Goal: Task Accomplishment & Management: Complete application form

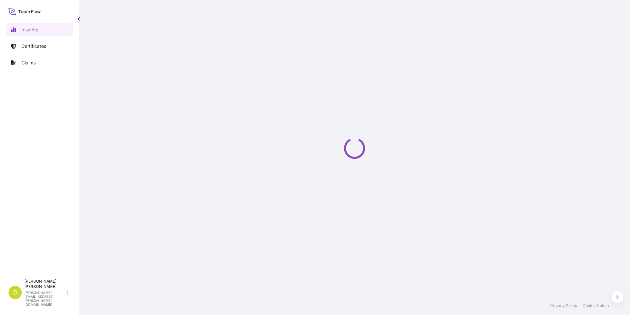
select select "2025"
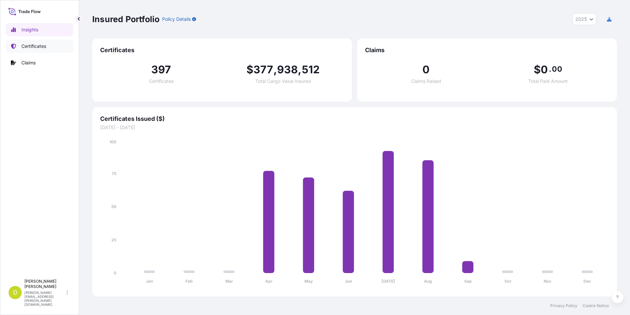
click at [26, 43] on p "Certificates" at bounding box center [33, 46] width 25 height 7
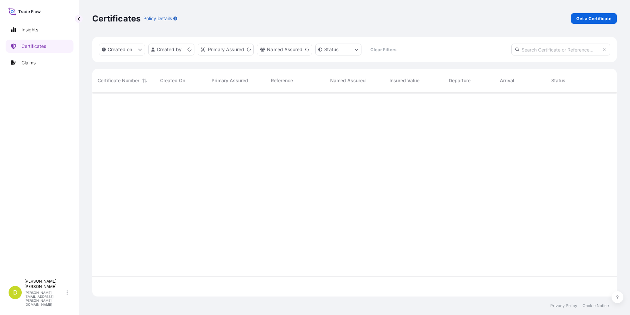
scroll to position [202, 520]
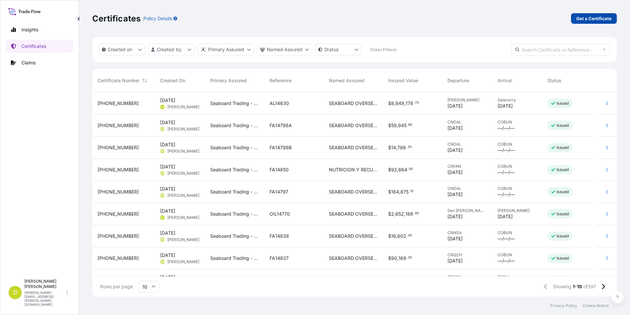
click at [608, 18] on p "Get a Certificate" at bounding box center [594, 18] width 35 height 7
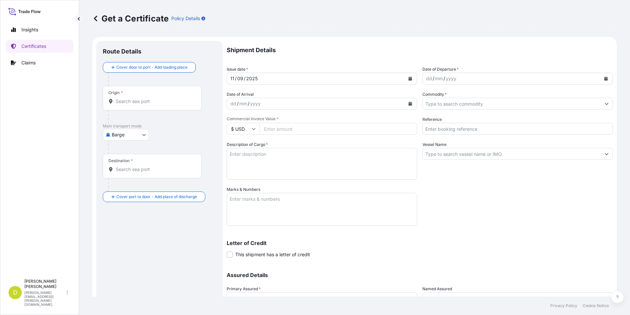
click at [135, 137] on body "Insights Certificates Claims D [PERSON_NAME] [PERSON_NAME][EMAIL_ADDRESS][PERSO…" at bounding box center [315, 157] width 630 height 315
click at [141, 189] on span "Ocean Vessel" at bounding box center [129, 187] width 29 height 7
select select "Ocean Vessel"
click at [151, 105] on input "Origin *" at bounding box center [155, 104] width 78 height 7
click at [153, 95] on div "Origin *" at bounding box center [152, 100] width 99 height 24
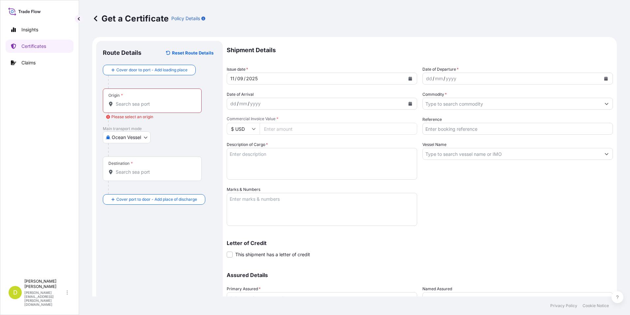
click at [153, 101] on input "Origin * Please select an origin" at bounding box center [155, 104] width 78 height 7
paste input "[GEOGRAPHIC_DATA][PERSON_NAME], [US_STATE] - [GEOGRAPHIC_DATA]"
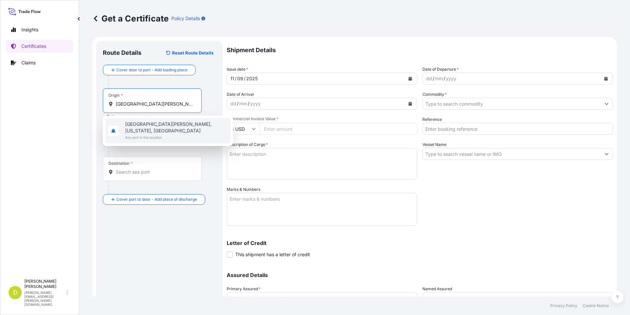
click at [161, 127] on span "[GEOGRAPHIC_DATA][PERSON_NAME], [US_STATE], [GEOGRAPHIC_DATA]" at bounding box center [176, 127] width 103 height 13
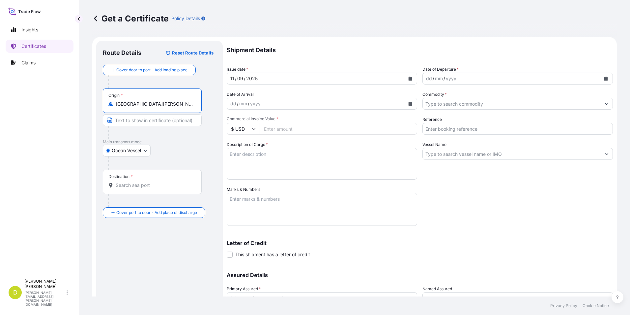
type input "[GEOGRAPHIC_DATA][PERSON_NAME], [US_STATE], [GEOGRAPHIC_DATA]"
click at [149, 119] on input "Text to appear on certificate" at bounding box center [152, 120] width 99 height 12
paste input "[GEOGRAPHIC_DATA][PERSON_NAME], [US_STATE] - [GEOGRAPHIC_DATA]"
type input "[GEOGRAPHIC_DATA][PERSON_NAME], [US_STATE] - [GEOGRAPHIC_DATA]"
click at [118, 192] on div "Destination *" at bounding box center [152, 181] width 99 height 24
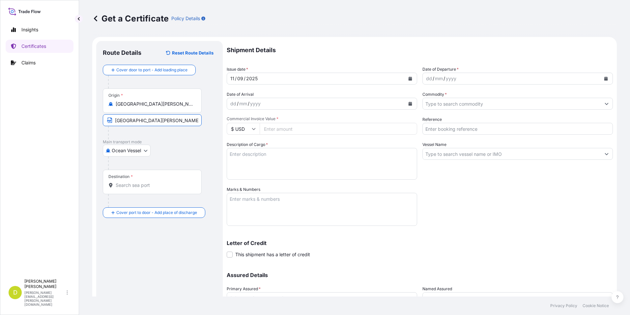
click at [118, 188] on input "Destination *" at bounding box center [155, 185] width 78 height 7
drag, startPoint x: 183, startPoint y: 193, endPoint x: 175, endPoint y: 190, distance: 8.3
click at [183, 193] on div "Destination *" at bounding box center [152, 181] width 99 height 24
click at [183, 188] on input "Destination * Please select a destination" at bounding box center [155, 185] width 78 height 7
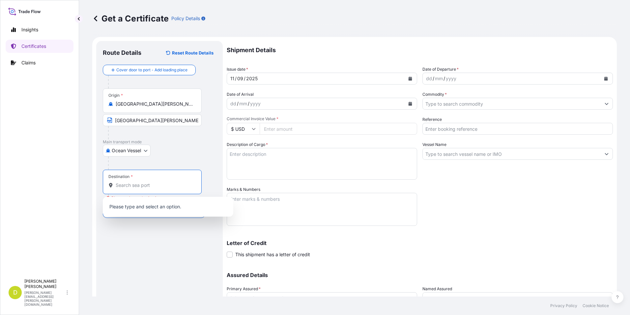
paste input "[GEOGRAPHIC_DATA][PERSON_NAME], [GEOGRAPHIC_DATA]"
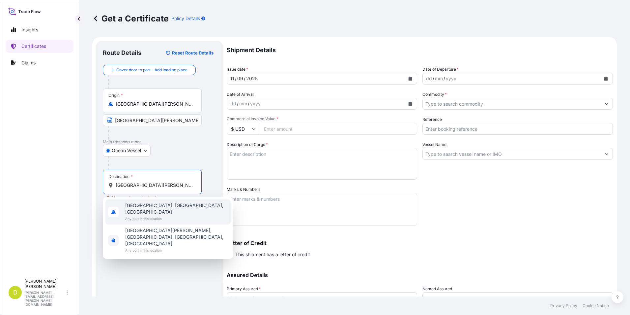
click at [176, 215] on span "Any port in this location" at bounding box center [176, 218] width 103 height 7
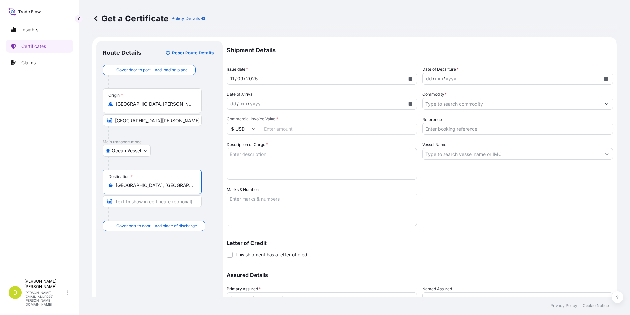
type input "[GEOGRAPHIC_DATA], [GEOGRAPHIC_DATA], [GEOGRAPHIC_DATA]"
click at [139, 205] on input "Text to appear on certificate" at bounding box center [152, 201] width 99 height 12
paste input "[GEOGRAPHIC_DATA][PERSON_NAME], [GEOGRAPHIC_DATA]"
type input "[GEOGRAPHIC_DATA][PERSON_NAME], [GEOGRAPHIC_DATA]"
click at [192, 143] on p "Main transport mode" at bounding box center [159, 141] width 113 height 5
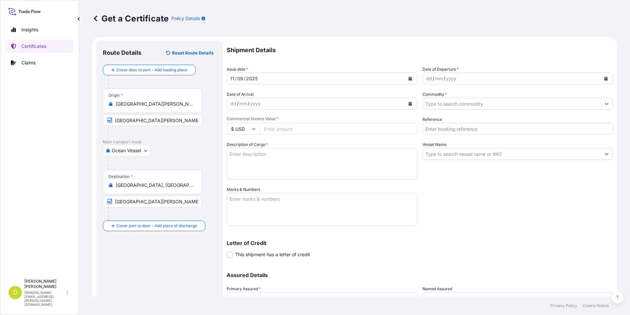
click at [426, 79] on div "dd" at bounding box center [429, 79] width 7 height 8
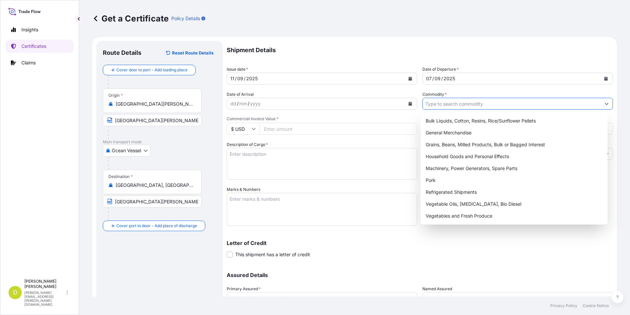
click at [431, 105] on input "Commodity *" at bounding box center [512, 104] width 178 height 12
click at [445, 146] on div "Grains, Beans, Milled Products, Bulk or Bagged Interest" at bounding box center [514, 144] width 182 height 12
type input "Grains, Beans, Milled Products, Bulk or Bagged Interest"
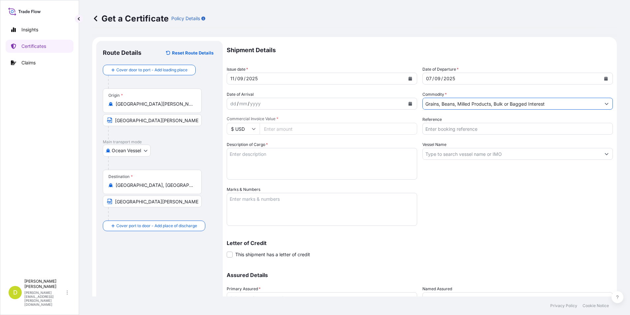
click at [475, 130] on input "Reference" at bounding box center [518, 129] width 191 height 12
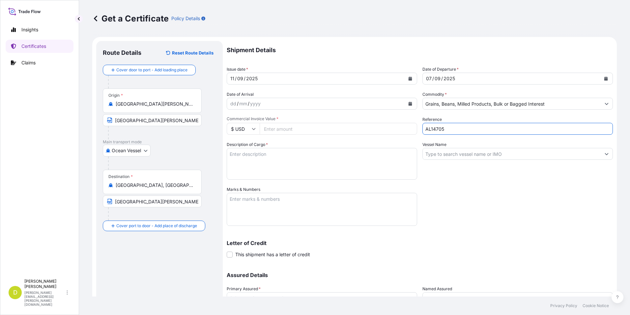
type input "AL14705"
click at [449, 155] on input "Vessel Name" at bounding box center [512, 154] width 178 height 12
click at [604, 152] on button "Show suggestions" at bounding box center [607, 154] width 12 height 12
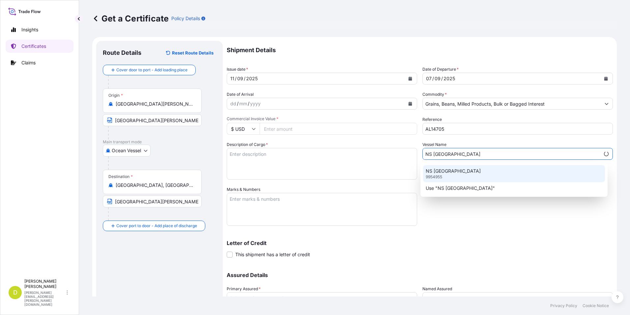
click at [475, 172] on div "NS [GEOGRAPHIC_DATA] 9954955" at bounding box center [514, 173] width 182 height 17
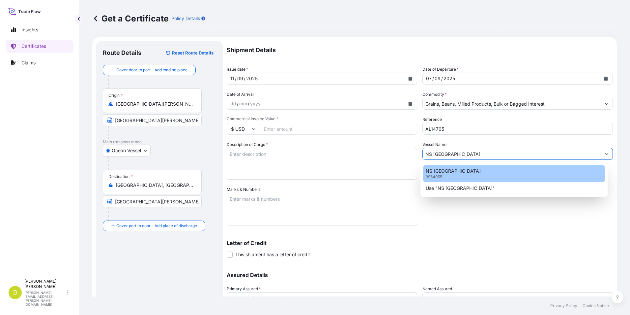
type input "NS [GEOGRAPHIC_DATA]"
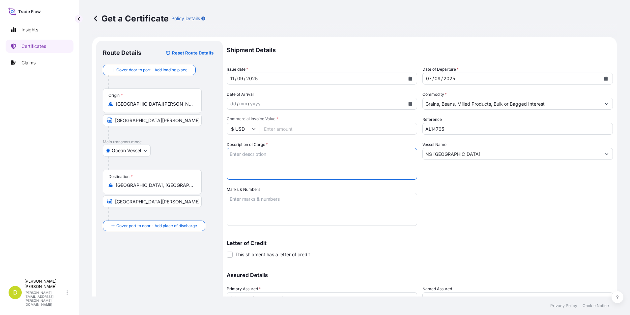
click at [363, 157] on textarea "Description of Cargo *" at bounding box center [322, 164] width 191 height 32
click at [291, 131] on input "Commercial Invoice Value *" at bounding box center [339, 129] width 158 height 12
type input "45900"
type input "45900.16"
click at [275, 144] on div "Description of Cargo *" at bounding box center [322, 160] width 191 height 38
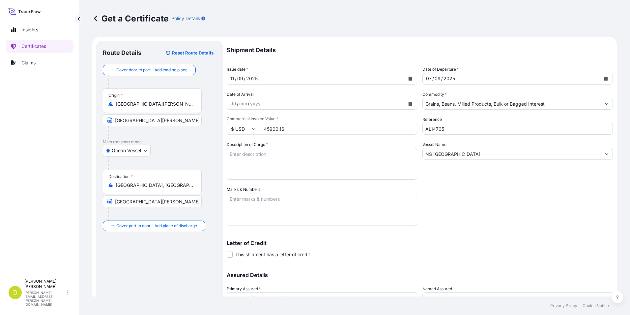
click at [276, 147] on div "Description of Cargo *" at bounding box center [322, 160] width 191 height 38
click at [278, 156] on textarea "Description of Cargo *" at bounding box center [322, 164] width 191 height 32
click at [349, 160] on textarea "Description of Cargo *" at bounding box center [322, 164] width 191 height 32
paste textarea "189,000"
click at [283, 159] on textarea "189,000 MT," at bounding box center [322, 164] width 191 height 32
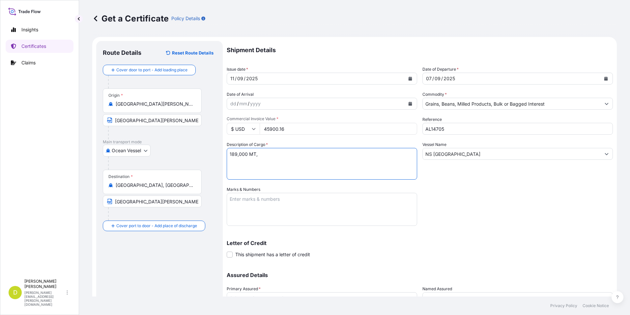
paste textarea "U.S YELLOW CORN #2 OR BETTER, IN BULK"
click at [367, 155] on textarea "189,000 MT, U.S YELLOW CORN #2 OR BETTER, IN BULK" at bounding box center [322, 164] width 191 height 32
click at [383, 153] on textarea "189,000 MT, U.S YELLOW CORN #2 OR BETTER, IN BULK, B/L" at bounding box center [322, 164] width 191 height 32
paste textarea "Set No. 06"
click at [397, 153] on textarea "189,000 MT, U.S YELLOW CORN #2 OR BETTER, IN BULK, B/L Set No. 06" at bounding box center [322, 164] width 191 height 32
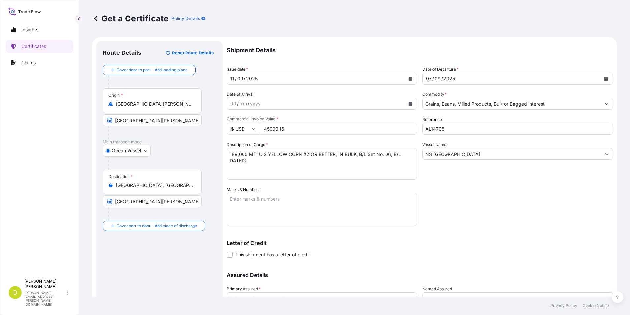
click at [335, 163] on textarea "189,000 MT, U.S YELLOW CORN #2 OR BETTER, IN BULK, B/L Set No. 06, B/L DATED:" at bounding box center [322, 164] width 191 height 32
click at [336, 163] on textarea "189,000 MT, U.S YELLOW CORN #2 OR BETTER, IN BULK, B/L Set No. 06, B/L DATED: S…" at bounding box center [322, 164] width 191 height 32
type textarea "189,000 MT, U.S YELLOW CORN #2 OR BETTER, IN BULK, B/L Set No. 06, B/L DATED: […"
click at [334, 195] on textarea "Marks & Numbers" at bounding box center [322, 209] width 191 height 33
click at [282, 210] on textarea "CONSIGNEE/NOTIFY:" at bounding box center [322, 209] width 191 height 33
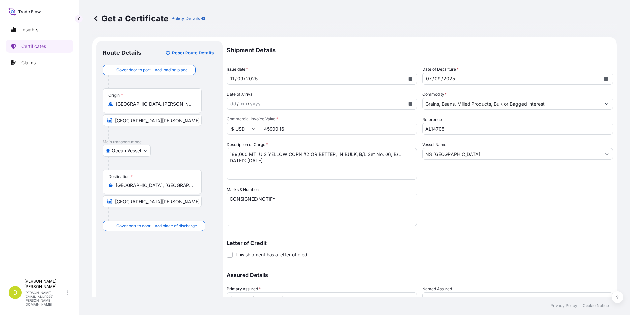
paste textarea "DIPEC S.A.S, [STREET_ADDRESS] 132-24 [PERSON_NAME][GEOGRAPHIC_DATA] – [GEOGRAPH…"
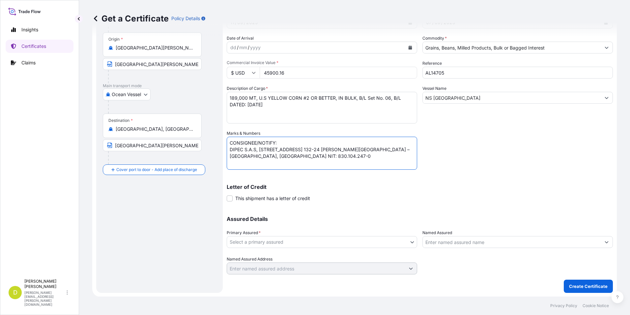
scroll to position [56, 0]
type textarea "CONSIGNEE/NOTIFY: DIPEC S.A.S, [STREET_ADDRESS] 132-24 [PERSON_NAME][GEOGRAPHIC…"
click at [356, 237] on body "Insights Certificates Claims D [PERSON_NAME] [PERSON_NAME][EMAIL_ADDRESS][PERSO…" at bounding box center [315, 157] width 630 height 315
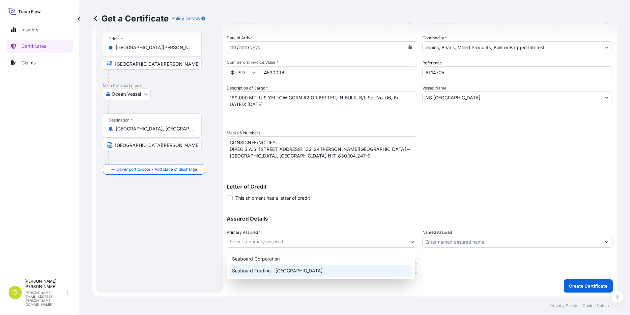
click at [306, 266] on div "Seaboard Trading - [GEOGRAPHIC_DATA]" at bounding box center [320, 270] width 183 height 12
select select "31639"
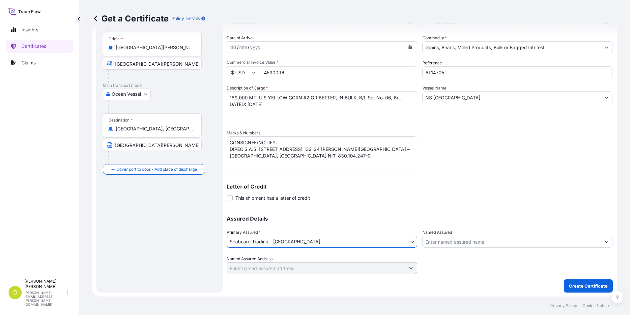
click at [468, 237] on input "Named Assured" at bounding box center [512, 241] width 178 height 12
click at [473, 239] on input "DIPEC" at bounding box center [512, 241] width 178 height 12
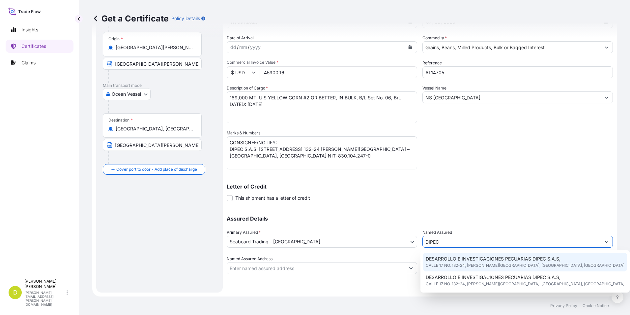
click at [493, 264] on span "CALLE 17 NO. 132-24, [PERSON_NAME][GEOGRAPHIC_DATA], [GEOGRAPHIC_DATA], [GEOGRA…" at bounding box center [525, 265] width 199 height 7
type input "DESARROLLO E INVESTIGACIONES PECUARIAS DIPEC S.A.S,"
type input "CALLE 17 NO. 132-24, [PERSON_NAME][GEOGRAPHIC_DATA]"
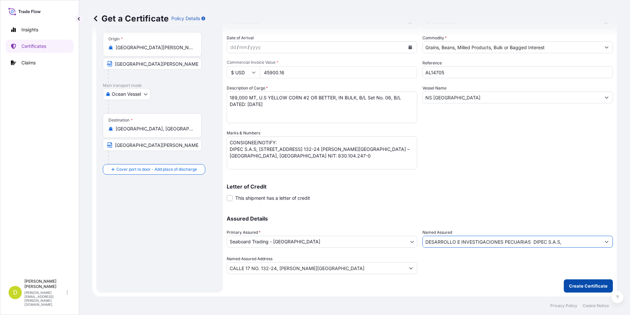
click at [572, 287] on p "Create Certificate" at bounding box center [588, 285] width 39 height 7
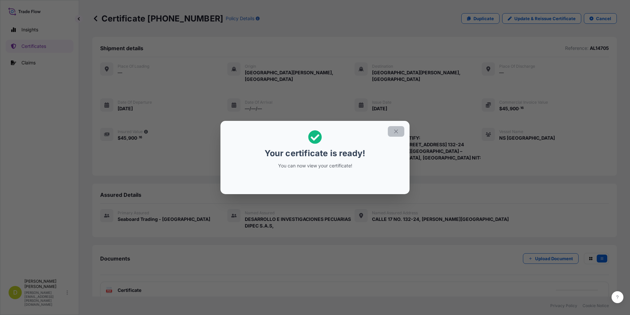
click at [398, 128] on button "button" at bounding box center [396, 131] width 16 height 11
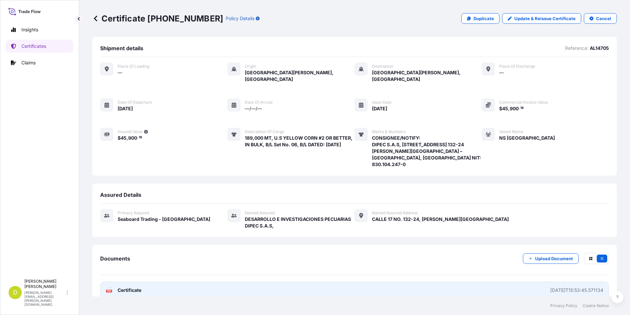
click at [397, 281] on link "PDF Certificate [DATE]T15:53:45.571134" at bounding box center [354, 289] width 509 height 17
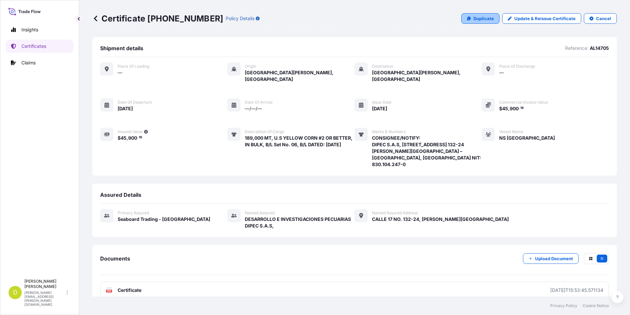
click at [470, 16] on link "Duplicate" at bounding box center [481, 18] width 38 height 11
select select "Ocean Vessel"
select select "31639"
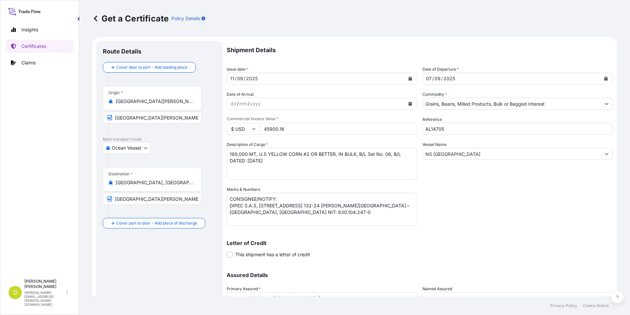
click at [313, 127] on input "45900.16" at bounding box center [339, 129] width 158 height 12
type input "2747924.95"
click at [298, 158] on textarea "189,000 MT, U.S YELLOW CORN #2 OR BETTER, IN BULK, B/L Set No. 06, B/L DATED: […" at bounding box center [322, 164] width 191 height 32
drag, startPoint x: 248, startPoint y: 151, endPoint x: 256, endPoint y: 163, distance: 13.7
click at [249, 151] on textarea "189,000 MT, U.S YELLOW CORN #2 OR BETTER, IN BULK, B/L Set No. 06, B/L DATED: […" at bounding box center [322, 164] width 191 height 32
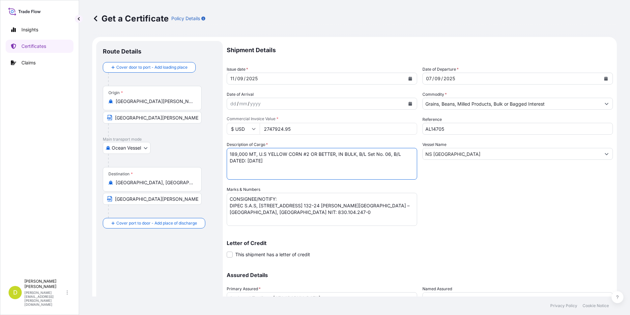
drag, startPoint x: 248, startPoint y: 154, endPoint x: 229, endPoint y: 154, distance: 18.8
click at [229, 154] on textarea "189,000 MT, U.S YELLOW CORN #2 OR BETTER, IN BULK, B/L Set No. 06, B/L DATED: […" at bounding box center [322, 164] width 191 height 32
paste textarea "11.250,000"
click at [277, 161] on textarea "189,000 MT, U.S YELLOW CORN #2 OR BETTER, IN BULK, B/L Set No. 06, B/L DATED: […" at bounding box center [322, 164] width 191 height 32
click at [397, 151] on textarea "189,000 MT, U.S YELLOW CORN #2 OR BETTER, IN BULK, B/L Set No. 06, B/L DATED: […" at bounding box center [322, 164] width 191 height 32
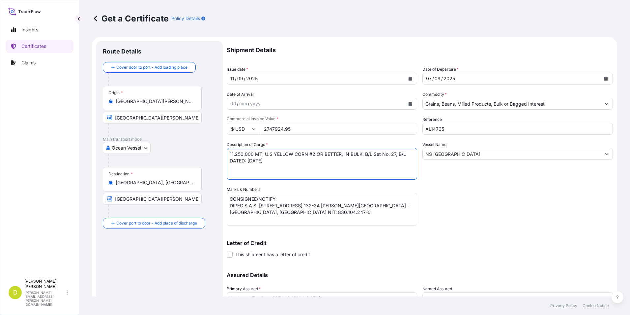
drag, startPoint x: 310, startPoint y: 162, endPoint x: 231, endPoint y: 153, distance: 78.9
click at [231, 153] on textarea "189,000 MT, U.S YELLOW CORN #2 OR BETTER, IN BULK, B/L Set No. 06, B/L DATED: […" at bounding box center [322, 164] width 191 height 32
click at [262, 173] on textarea "189,000 MT, U.S YELLOW CORN #2 OR BETTER, IN BULK, B/L Set No. 06, B/L DATED: […" at bounding box center [322, 164] width 191 height 32
click at [323, 162] on textarea "189,000 MT, U.S YELLOW CORN #2 OR BETTER, IN BULK, B/L Set No. 06, B/L DATED: […" at bounding box center [322, 164] width 191 height 32
paste textarea "11.250,000 MT, U.S YELLOW CORN #2 OR BETTER, IN BULK, B/L Set No. 27, B/L DATED…"
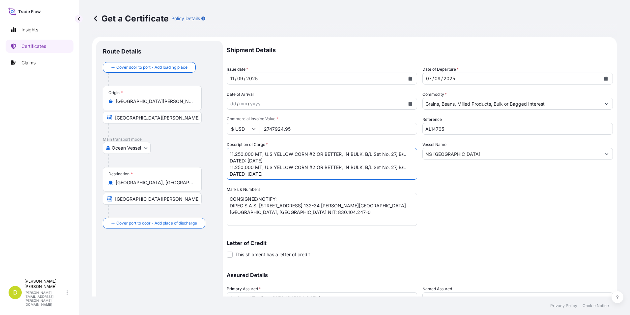
drag, startPoint x: 253, startPoint y: 168, endPoint x: 218, endPoint y: 167, distance: 35.0
click at [218, 167] on form "Route Details Cover door to port - Add loading place Place of loading Road / [G…" at bounding box center [354, 194] width 525 height 315
paste textarea "641,249"
click at [320, 150] on textarea "189,000 MT, U.S YELLOW CORN #2 OR BETTER, IN BULK, B/L Set No. 06, B/L DATED: […" at bounding box center [322, 164] width 191 height 32
click at [389, 166] on textarea "189,000 MT, U.S YELLOW CORN #2 OR BETTER, IN BULK, B/L Set No. 06, B/L DATED: […" at bounding box center [322, 164] width 191 height 32
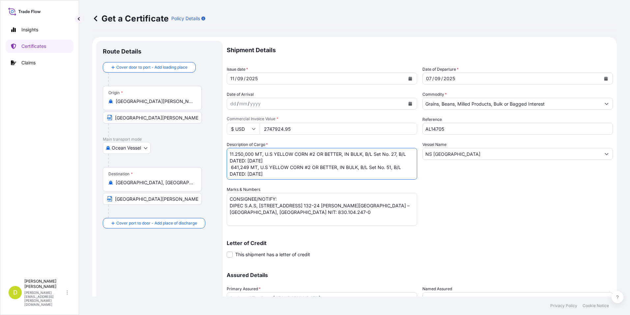
type textarea "11.250,000 MT, U.S YELLOW CORN #2 OR BETTER, IN BULK, B/L Set No. 27, B/L DATED…"
drag, startPoint x: 287, startPoint y: 158, endPoint x: 288, endPoint y: 203, distance: 45.2
click at [287, 158] on textarea "189,000 MT, U.S YELLOW CORN #2 OR BETTER, IN BULK, B/L Set No. 06, B/L DATED: […" at bounding box center [322, 164] width 191 height 32
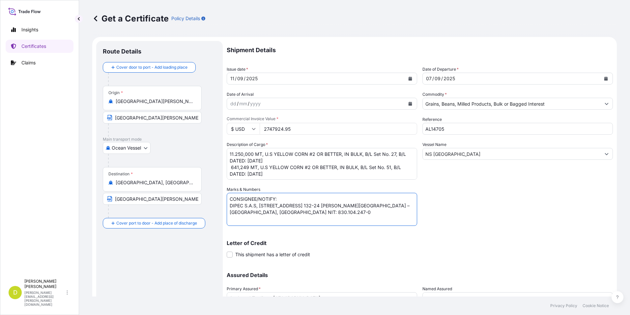
drag, startPoint x: 300, startPoint y: 213, endPoint x: 228, endPoint y: 205, distance: 71.9
click at [228, 205] on textarea "CONSIGNEE/NOTIFY: DIPEC S.A.S, [STREET_ADDRESS] 132-24 [PERSON_NAME][GEOGRAPHIC…" at bounding box center [322, 209] width 191 height 33
paste textarea "SEABOARD OVERSEAS [GEOGRAPHIC_DATA] S.A.S., [STREET_ADDRESS], NIT 900.219.353-1"
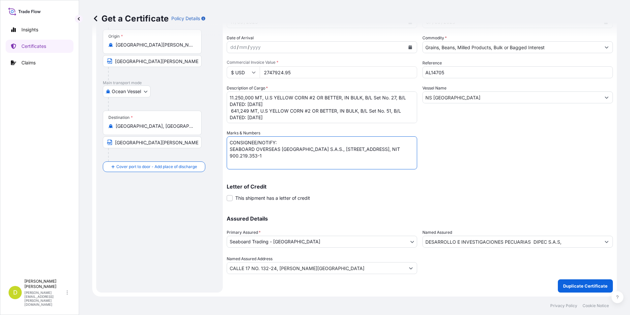
type textarea "CONSIGNEE/NOTIFY: SEABOARD OVERSEAS [GEOGRAPHIC_DATA] S.A.S., [STREET_ADDRESS],…"
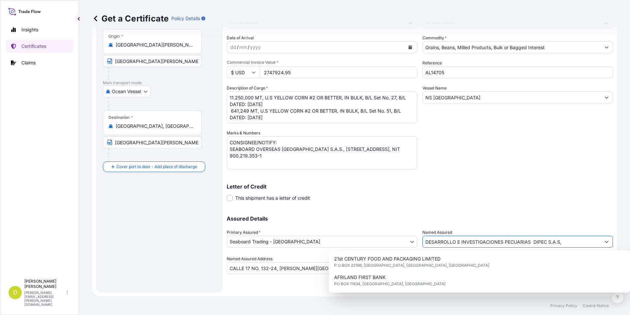
click at [467, 240] on input "DESARROLLO E INVESTIGACIONES PECUARIAS DIPEC S.A.S," at bounding box center [512, 241] width 178 height 12
drag, startPoint x: 567, startPoint y: 243, endPoint x: 415, endPoint y: 245, distance: 151.7
click at [415, 245] on div "Assured Details Primary Assured * Seaboard Trading - Colombia Seaboard Corporat…" at bounding box center [420, 241] width 386 height 66
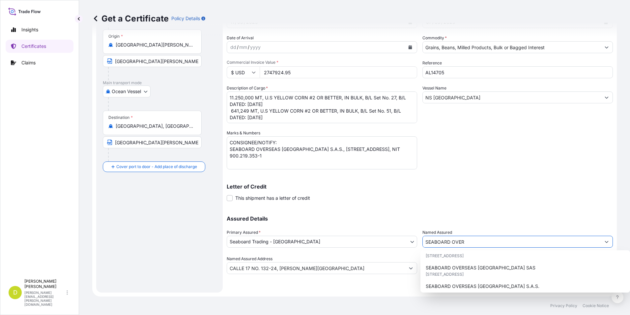
scroll to position [94, 0]
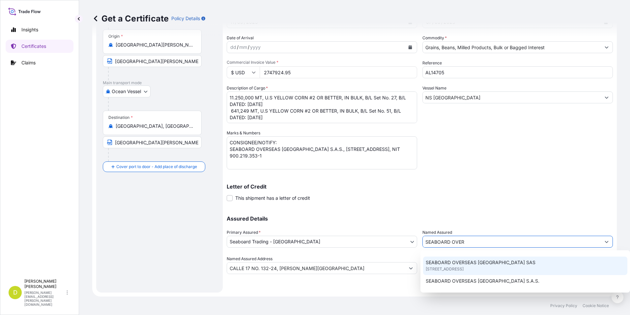
click at [464, 269] on span "[STREET_ADDRESS]" at bounding box center [445, 268] width 38 height 7
type input "SEABOARD OVERSEAS [GEOGRAPHIC_DATA] SAS"
type input "CARRERA 11 NO 77A-49 OF.902"
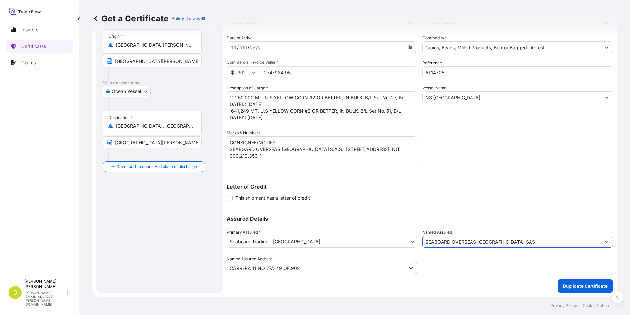
scroll to position [0, 0]
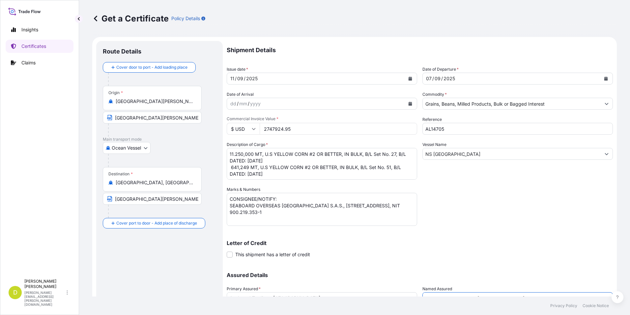
type input "SEABOARD OVERSEAS [GEOGRAPHIC_DATA] SAS"
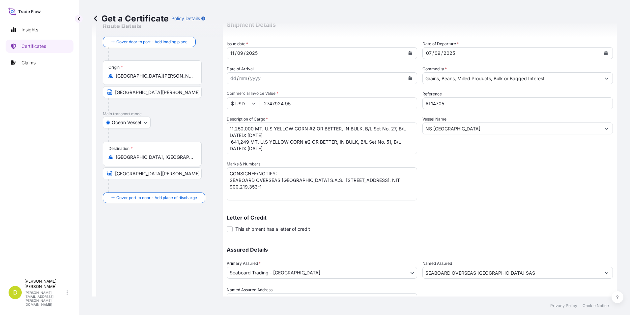
scroll to position [56, 0]
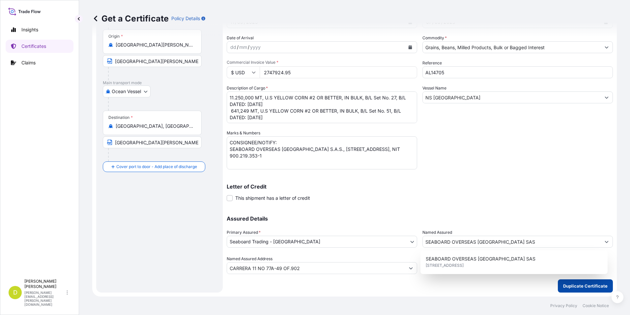
click at [575, 282] on button "Duplicate Certificate" at bounding box center [585, 285] width 55 height 13
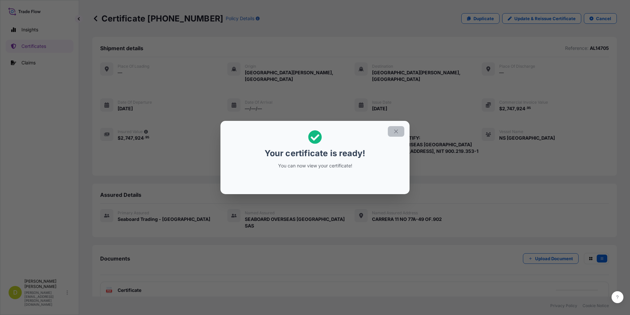
click at [401, 132] on button "button" at bounding box center [396, 131] width 16 height 11
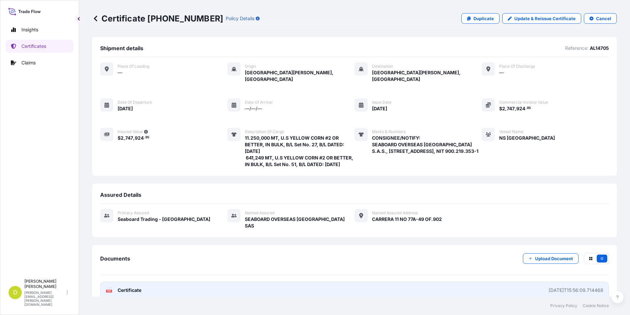
click at [434, 289] on link "PDF Certificate [DATE]T15:56:09.714468" at bounding box center [354, 289] width 509 height 17
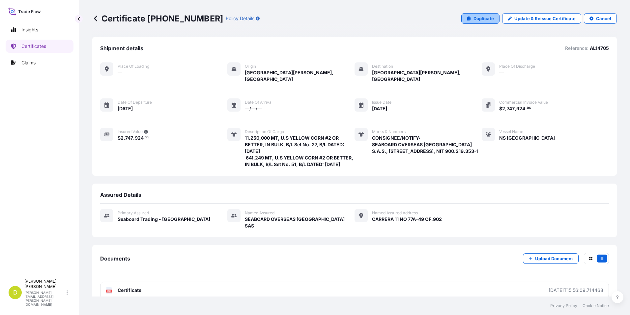
click at [486, 15] on p "Duplicate" at bounding box center [484, 18] width 20 height 7
select select "Ocean Vessel"
select select "31639"
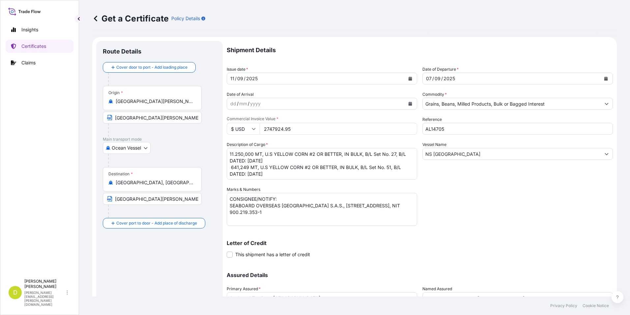
drag, startPoint x: 267, startPoint y: 154, endPoint x: 244, endPoint y: 159, distance: 23.3
click at [266, 154] on textarea "11.250,000 MT, U.S YELLOW CORN #2 OR BETTER, IN BULK, B/L Set No. 27, B/L DATED…" at bounding box center [322, 164] width 191 height 32
drag, startPoint x: 252, startPoint y: 155, endPoint x: 227, endPoint y: 154, distance: 24.4
click at [227, 154] on textarea "11.250,000 MT, U.S YELLOW CORN #2 OR BETTER, IN BULK, B/L Set No. 27, B/L DATED…" at bounding box center [322, 164] width 191 height 32
paste textarea "2.143,651"
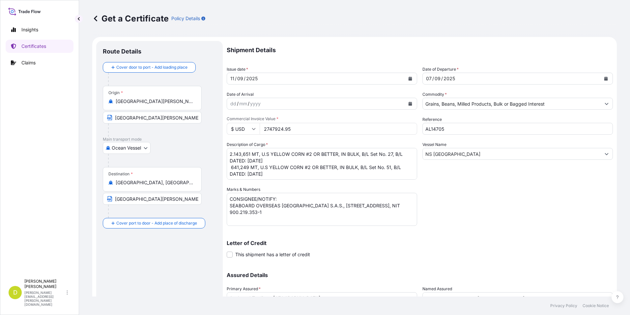
drag, startPoint x: 225, startPoint y: 163, endPoint x: 241, endPoint y: 168, distance: 17.2
click at [225, 163] on form "Route Details Cover door to port - Add loading place Place of loading Road / [G…" at bounding box center [354, 194] width 525 height 315
drag, startPoint x: 248, startPoint y: 167, endPoint x: 228, endPoint y: 165, distance: 19.8
click at [228, 165] on textarea "11.250,000 MT, U.S YELLOW CORN #2 OR BETTER, IN BULK, B/L Set No. 27, B/L DATED…" at bounding box center [322, 164] width 191 height 32
paste textarea "3.549,000"
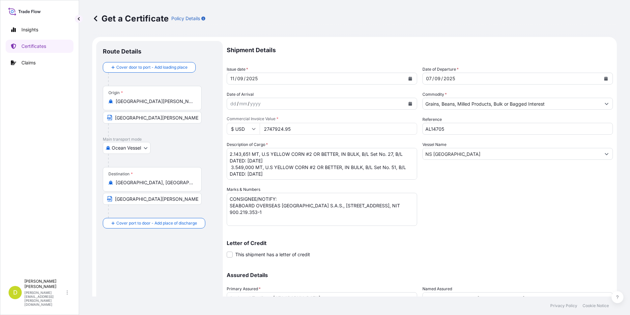
click at [318, 173] on textarea "11.250,000 MT, U.S YELLOW CORN #2 OR BETTER, IN BULK, B/L Set No. 27, B/L DATED…" at bounding box center [322, 164] width 191 height 32
paste textarea "228,600"
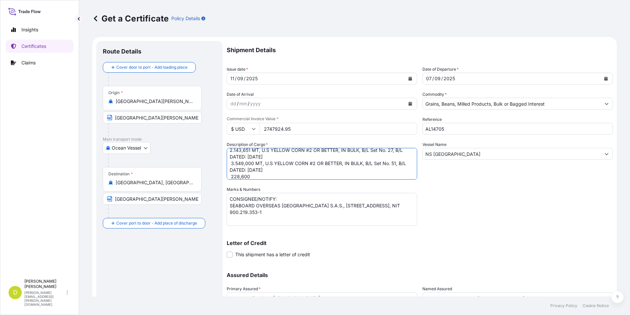
scroll to position [11, 0]
click at [276, 170] on textarea "11.250,000 MT, U.S YELLOW CORN #2 OR BETTER, IN BULK, B/L Set No. 27, B/L DATED…" at bounding box center [322, 164] width 191 height 32
drag, startPoint x: 265, startPoint y: 156, endPoint x: 308, endPoint y: 163, distance: 43.4
click at [308, 163] on textarea "11.250,000 MT, U.S YELLOW CORN #2 OR BETTER, IN BULK, B/L Set No. 27, B/L DATED…" at bounding box center [322, 164] width 191 height 32
click at [281, 173] on textarea "11.250,000 MT, U.S YELLOW CORN #2 OR BETTER, IN BULK, B/L Set No. 27, B/L DATED…" at bounding box center [322, 164] width 191 height 32
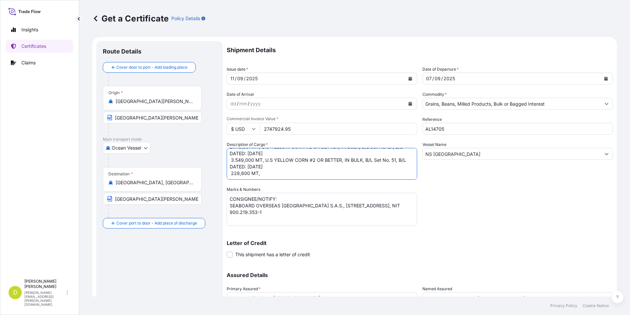
paste textarea "U.S YELLOW CORN #2 OR BETTER, IN BULK, B/L Set No. 51, B/L DATED: [DATE]"
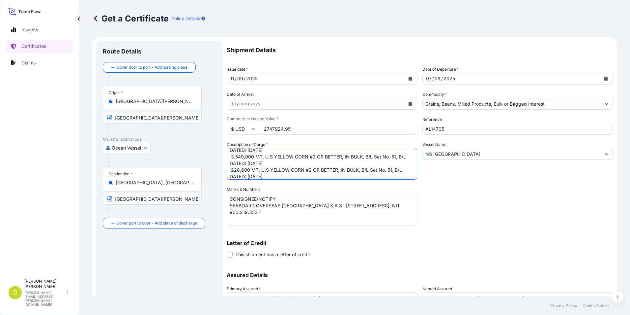
click at [279, 175] on textarea "11.250,000 MT, U.S YELLOW CORN #2 OR BETTER, IN BULK, B/L Set No. 27, B/L DATED…" at bounding box center [322, 164] width 191 height 32
click at [279, 164] on textarea "11.250,000 MT, U.S YELLOW CORN #2 OR BETTER, IN BULK, B/L Set No. 27, B/L DATED…" at bounding box center [322, 164] width 191 height 32
click at [279, 160] on textarea "11.250,000 MT, U.S YELLOW CORN #2 OR BETTER, IN BULK, B/L Set No. 27, B/L DATED…" at bounding box center [322, 164] width 191 height 32
click at [391, 152] on textarea "11.250,000 MT, U.S YELLOW CORN #2 OR BETTER, IN BULK, B/L Set No. 27, B/L DATED…" at bounding box center [322, 164] width 191 height 32
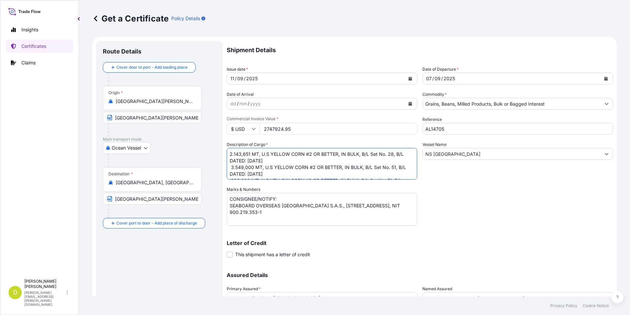
click at [396, 168] on textarea "11.250,000 MT, U.S YELLOW CORN #2 OR BETTER, IN BULK, B/L Set No. 27, B/L DATED…" at bounding box center [322, 164] width 191 height 32
click at [390, 160] on textarea "11.250,000 MT, U.S YELLOW CORN #2 OR BETTER, IN BULK, B/L Set No. 27, B/L DATED…" at bounding box center [322, 164] width 191 height 32
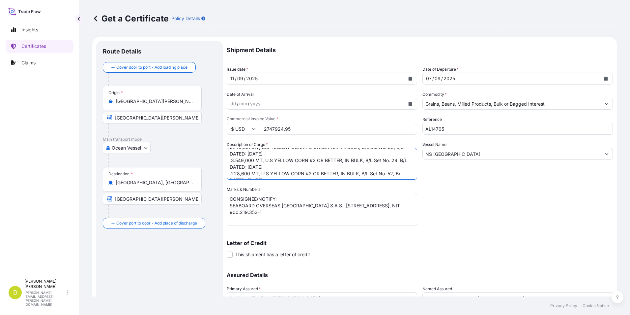
scroll to position [0, 0]
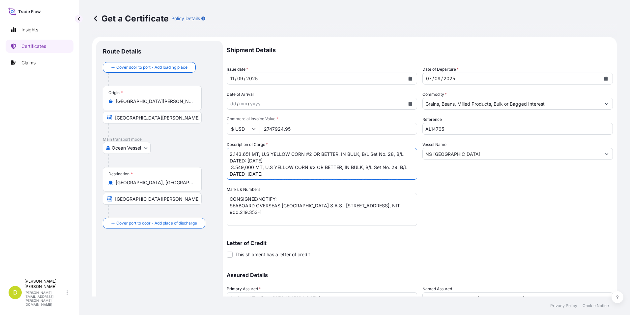
type textarea "2.143,651 MT, U.S YELLOW CORN #2 OR BETTER, IN BULK, B/L Set No. 28, B/L DATED:…"
click at [510, 215] on div "Shipment Details Issue date * [DATE] Date of Departure * [DATE] Date of Arrival…" at bounding box center [420, 185] width 386 height 289
click at [315, 133] on input "2747924.95" at bounding box center [339, 129] width 158 height 12
type input "1368330.05"
click at [330, 168] on textarea "11.250,000 MT, U.S YELLOW CORN #2 OR BETTER, IN BULK, B/L Set No. 27, B/L DATED…" at bounding box center [322, 164] width 191 height 32
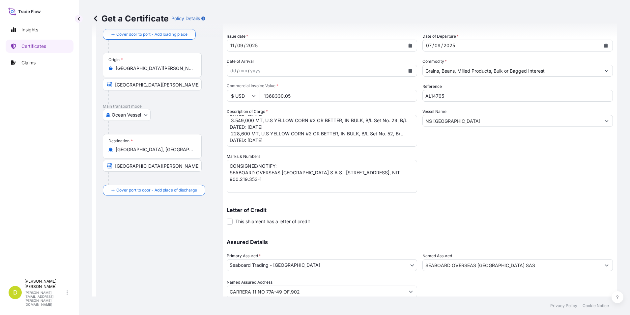
scroll to position [56, 0]
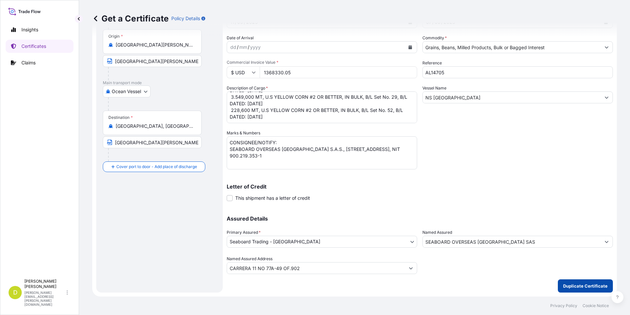
click at [587, 282] on button "Duplicate Certificate" at bounding box center [585, 285] width 55 height 13
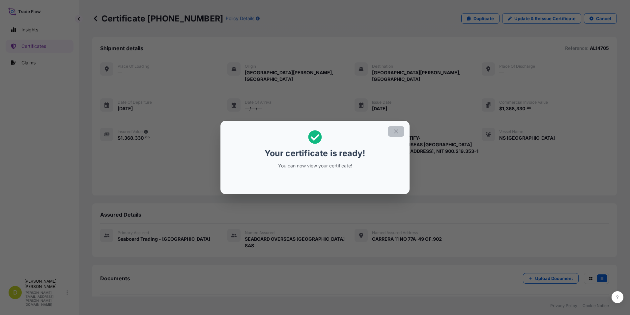
click at [397, 127] on button "button" at bounding box center [396, 131] width 16 height 11
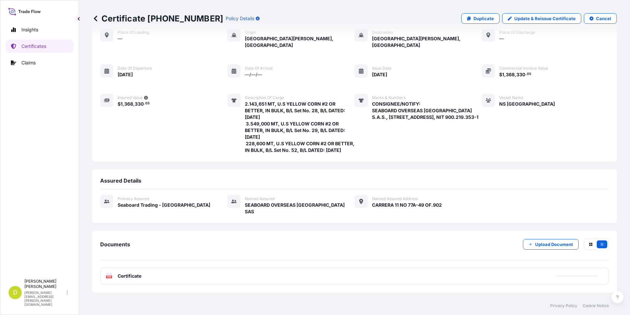
scroll to position [65, 0]
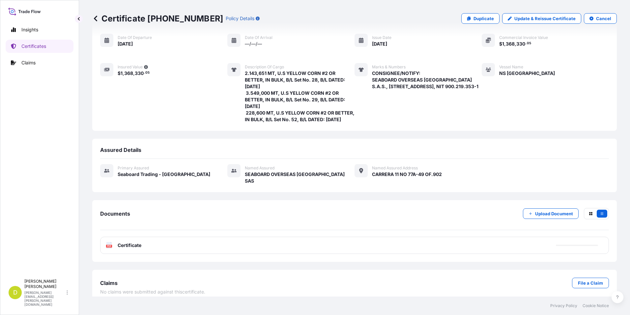
click at [288, 244] on div "PDF Certificate" at bounding box center [354, 244] width 509 height 17
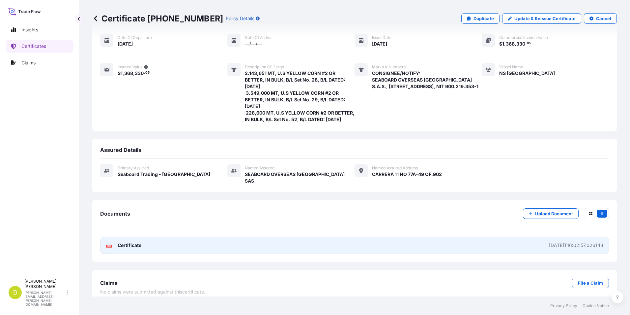
click at [195, 244] on link "PDF Certificate [DATE]T16:02:57.026143" at bounding box center [354, 244] width 509 height 17
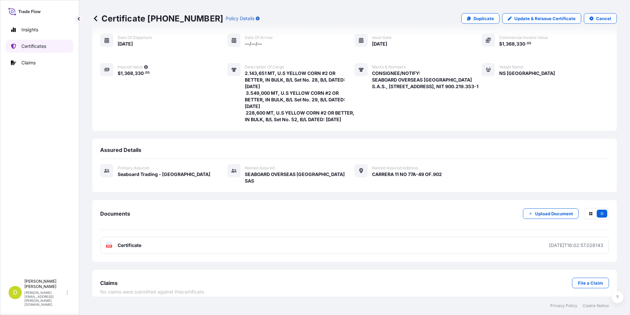
click at [39, 46] on p "Certificates" at bounding box center [33, 46] width 25 height 7
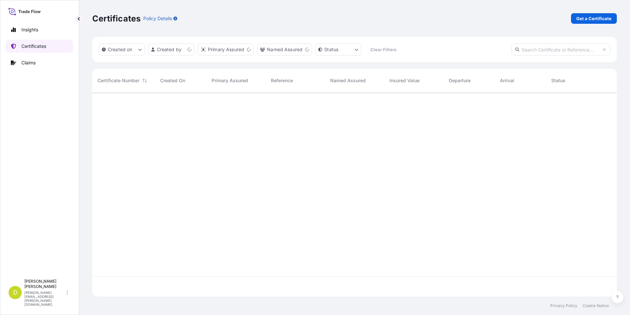
scroll to position [202, 520]
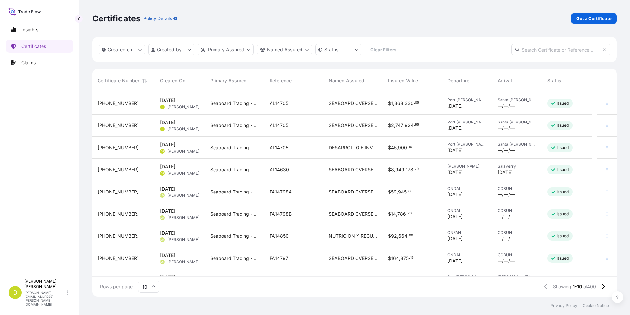
click at [515, 129] on span "—/—/—" at bounding box center [506, 128] width 17 height 7
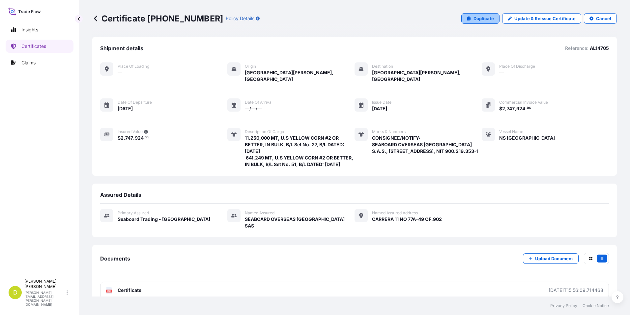
click at [490, 19] on p "Duplicate" at bounding box center [484, 18] width 20 height 7
select select "Ocean Vessel"
select select "31639"
click at [528, 20] on p "Update & Reissue Certificate" at bounding box center [545, 18] width 61 height 7
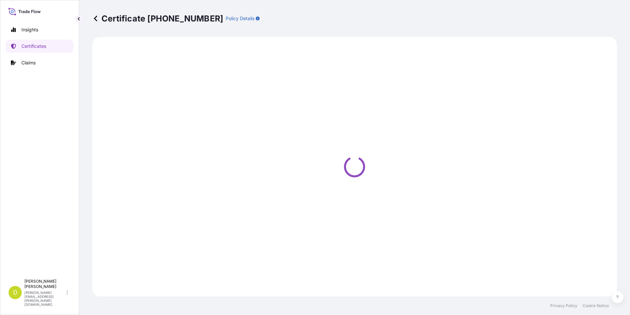
select select "Ocean Vessel"
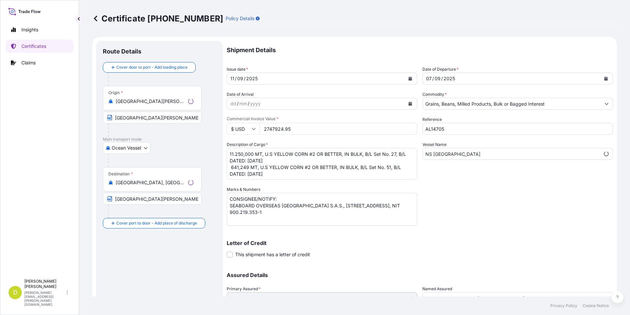
select select "31639"
click at [433, 77] on div "/" at bounding box center [434, 79] width 2 height 8
click at [429, 77] on div "07" at bounding box center [429, 79] width 7 height 8
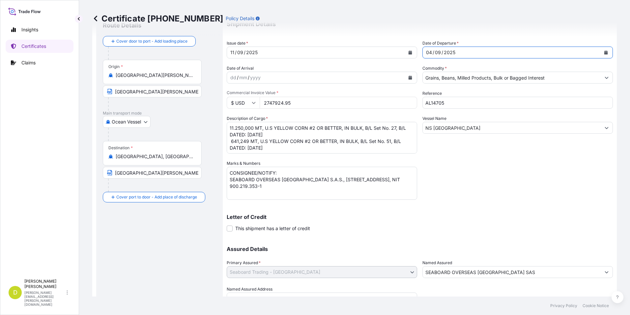
scroll to position [56, 0]
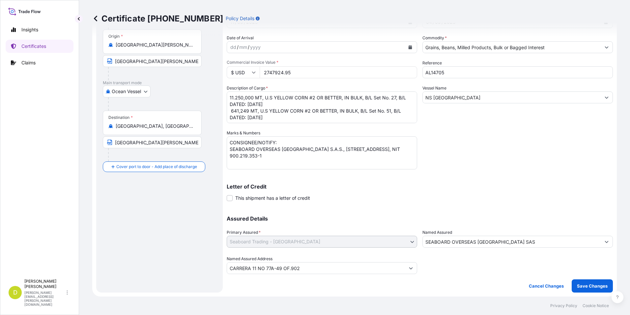
click at [575, 278] on div "Shipment Details Issue date * [DATE] Date of Departure * [DATE] Date of Arrival…" at bounding box center [420, 139] width 386 height 308
click at [577, 281] on button "Save Changes" at bounding box center [592, 285] width 41 height 13
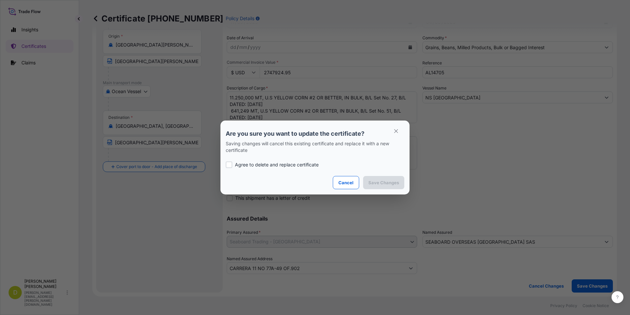
click at [287, 164] on p "Agree to delete and replace certificate" at bounding box center [277, 164] width 84 height 7
checkbox input "true"
click at [369, 179] on button "Save Changes" at bounding box center [383, 182] width 41 height 13
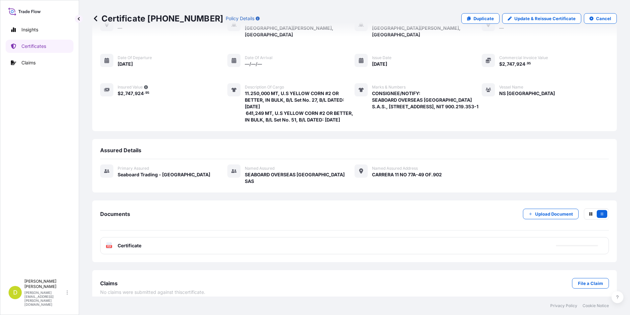
scroll to position [45, 0]
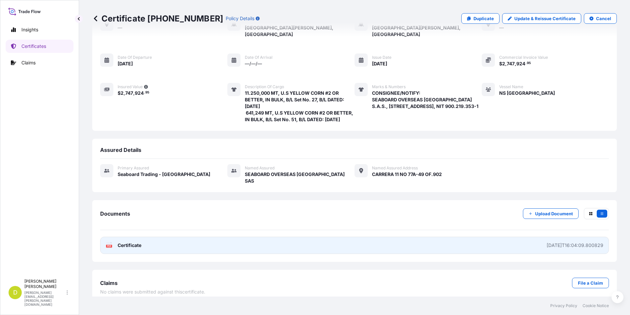
click at [184, 236] on link "PDF Certificate [DATE]T16:04:09.800829" at bounding box center [354, 244] width 509 height 17
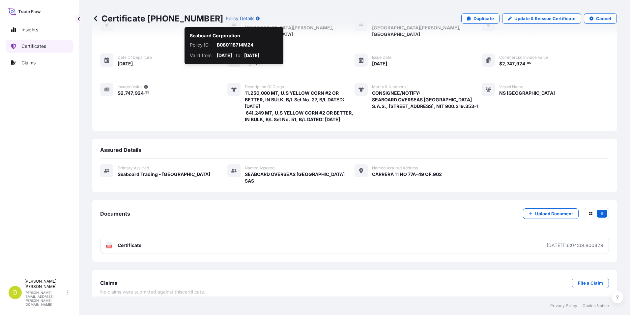
click at [34, 43] on p "Certificates" at bounding box center [33, 46] width 25 height 7
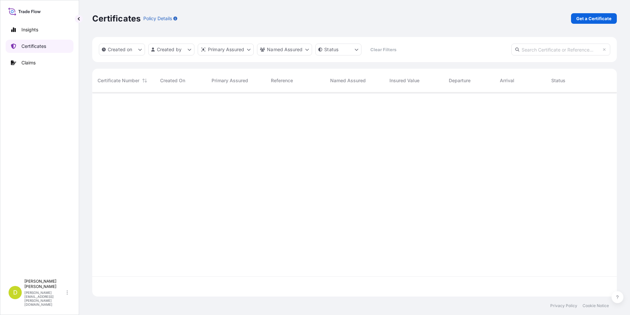
scroll to position [202, 520]
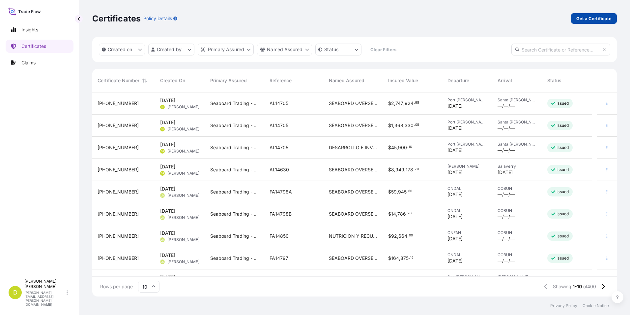
click at [589, 19] on p "Get a Certificate" at bounding box center [594, 18] width 35 height 7
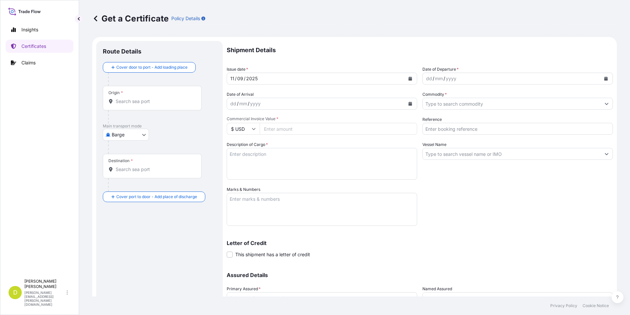
click at [137, 129] on body "Insights Certificates Claims D [PERSON_NAME] [PERSON_NAME][EMAIL_ADDRESS][PERSO…" at bounding box center [315, 157] width 630 height 315
click at [137, 184] on div "Ocean Vessel" at bounding box center [126, 187] width 42 height 12
select select "Ocean Vessel"
click at [168, 107] on div "Origin *" at bounding box center [152, 100] width 99 height 24
click at [168, 107] on input "Origin *" at bounding box center [155, 104] width 78 height 7
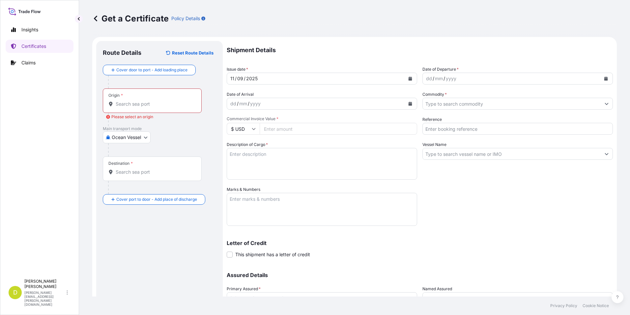
click at [160, 109] on div "Origin *" at bounding box center [152, 100] width 99 height 24
click at [160, 107] on input "Origin * Please select an origin" at bounding box center [155, 104] width 78 height 7
click at [139, 102] on input "Origin * Please select an origin" at bounding box center [155, 104] width 78 height 7
click at [159, 110] on div "Origin *" at bounding box center [152, 100] width 99 height 24
click at [159, 107] on input "Origin * Please select an origin" at bounding box center [155, 104] width 78 height 7
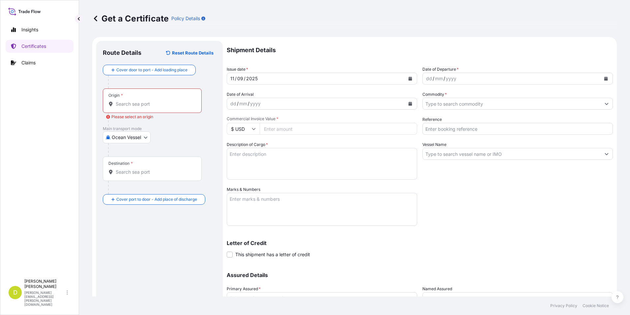
paste input "[GEOGRAPHIC_DATA][PERSON_NAME], [US_STATE] - [GEOGRAPHIC_DATA]"
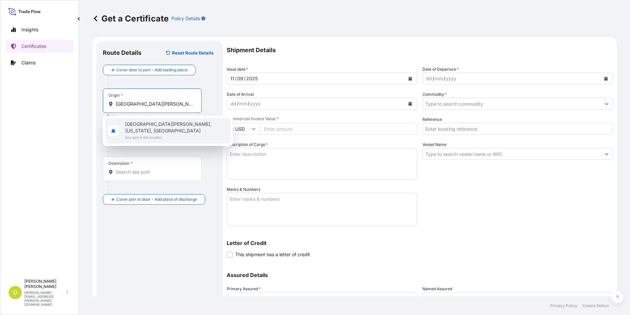
click at [148, 134] on span "Any port in this location" at bounding box center [176, 137] width 103 height 7
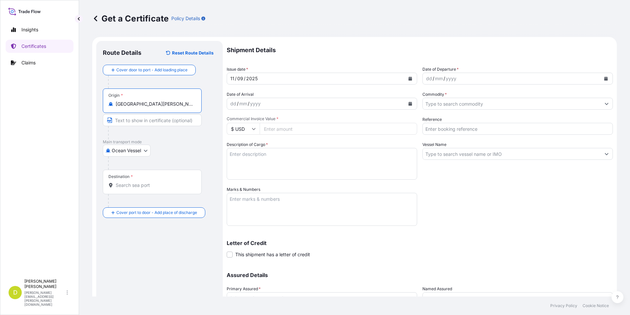
type input "[GEOGRAPHIC_DATA][PERSON_NAME], [US_STATE], [GEOGRAPHIC_DATA]"
click at [158, 122] on input "Text to appear on certificate" at bounding box center [152, 120] width 99 height 12
paste input "[GEOGRAPHIC_DATA][PERSON_NAME], [US_STATE] - [GEOGRAPHIC_DATA]"
type input "[GEOGRAPHIC_DATA][PERSON_NAME], [US_STATE] - [GEOGRAPHIC_DATA]"
click at [182, 152] on div "Ocean Vessel [GEOGRAPHIC_DATA]" at bounding box center [159, 150] width 113 height 12
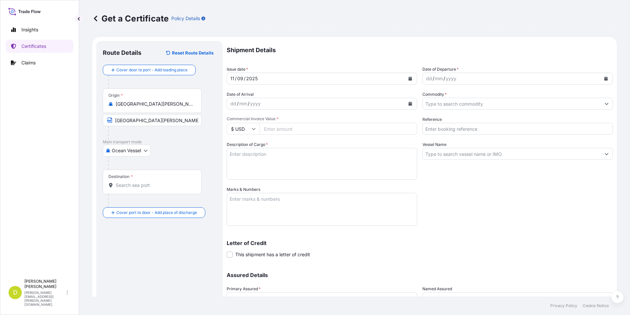
click at [131, 190] on div "Destination *" at bounding box center [152, 181] width 99 height 24
click at [131, 188] on input "Destination *" at bounding box center [155, 185] width 78 height 7
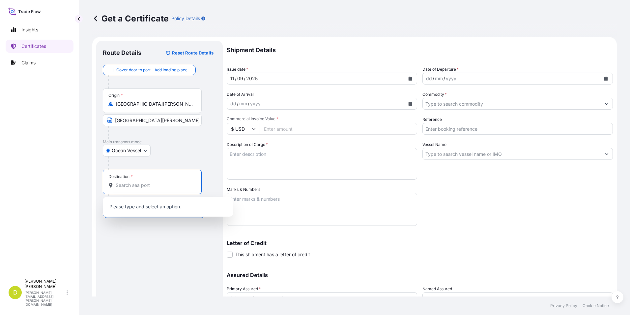
paste input "[GEOGRAPHIC_DATA][PERSON_NAME], [GEOGRAPHIC_DATA]"
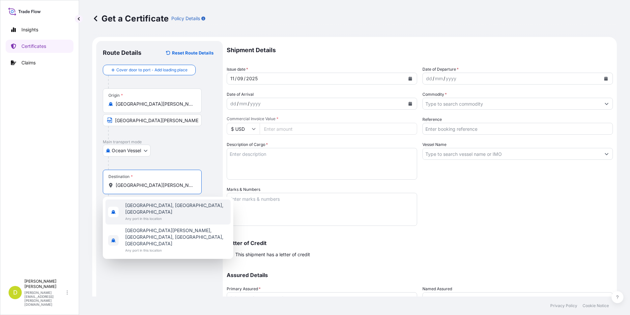
click at [133, 206] on span "[GEOGRAPHIC_DATA], [GEOGRAPHIC_DATA], [GEOGRAPHIC_DATA]" at bounding box center [176, 208] width 103 height 13
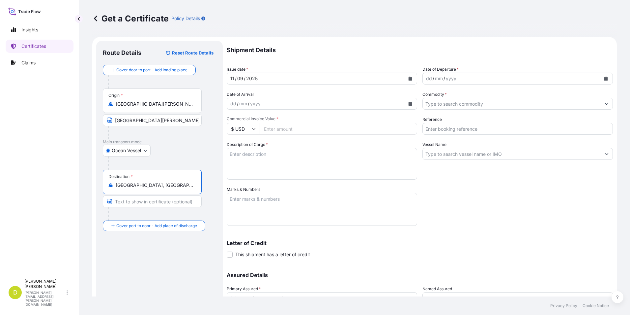
type input "[GEOGRAPHIC_DATA], [GEOGRAPHIC_DATA], [GEOGRAPHIC_DATA]"
click at [149, 200] on input "Text to appear on certificate" at bounding box center [152, 201] width 99 height 12
paste input "[GEOGRAPHIC_DATA][PERSON_NAME], [GEOGRAPHIC_DATA]"
type input "[GEOGRAPHIC_DATA][PERSON_NAME], [GEOGRAPHIC_DATA]"
click at [429, 79] on div "dd" at bounding box center [429, 79] width 7 height 8
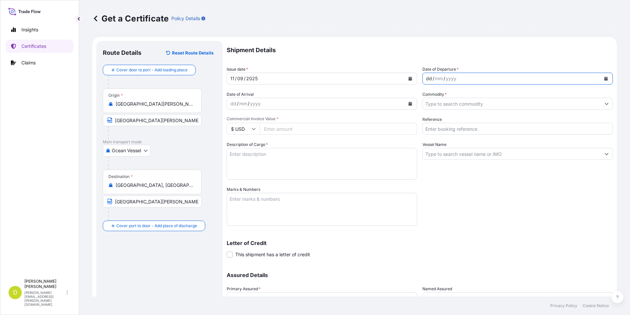
click at [427, 79] on div "dd" at bounding box center [429, 79] width 7 height 8
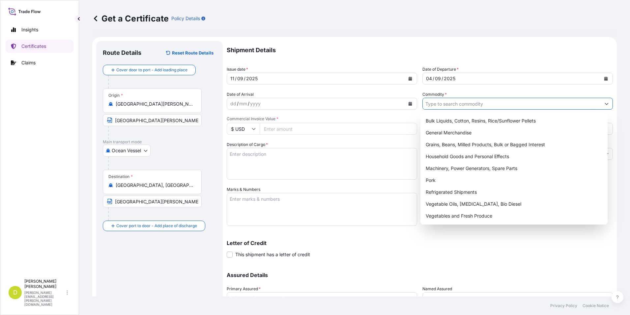
click at [448, 101] on input "Commodity *" at bounding box center [512, 104] width 178 height 12
click at [452, 140] on div "Grains, Beans, Milled Products, Bulk or Bagged Interest" at bounding box center [514, 144] width 182 height 12
type input "Grains, Beans, Milled Products, Bulk or Bagged Interest"
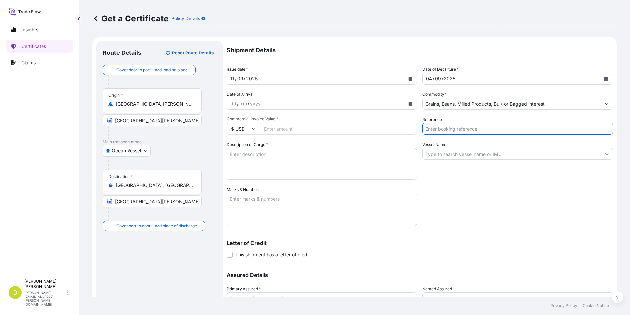
click at [452, 123] on input "Reference" at bounding box center [518, 129] width 191 height 12
type input "AL14705"
click at [446, 155] on input "Vessel Name" at bounding box center [512, 154] width 178 height 12
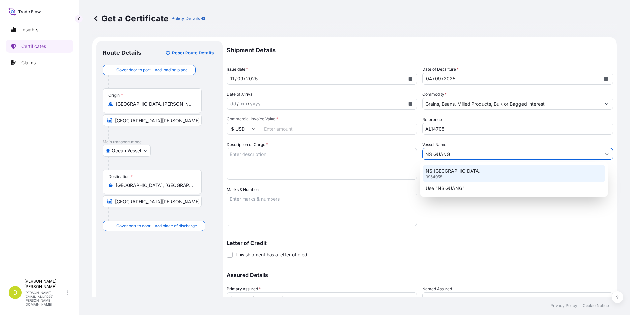
click at [460, 172] on p "NS [GEOGRAPHIC_DATA]" at bounding box center [453, 170] width 55 height 7
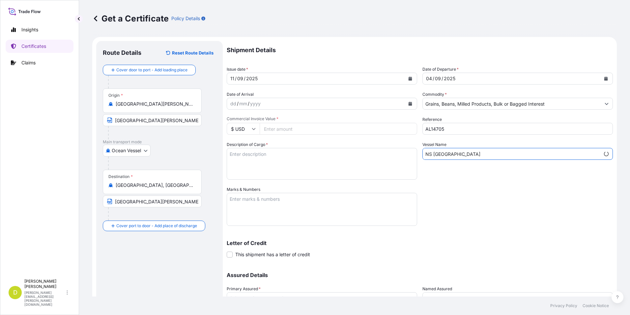
type input "NS [GEOGRAPHIC_DATA]"
click at [331, 125] on input "Commercial Invoice Value *" at bounding box center [339, 129] width 158 height 12
click at [318, 133] on input "Commercial Invoice Value *" at bounding box center [339, 129] width 158 height 12
type input "651"
type input "651857"
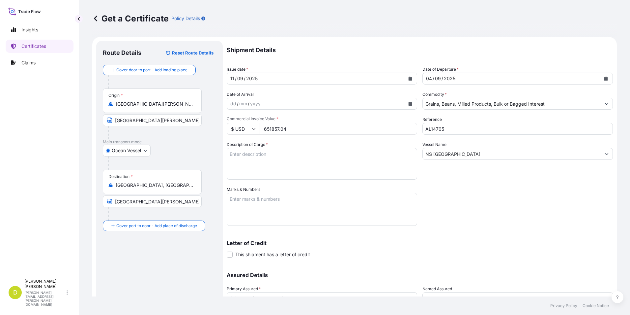
type input "651857.04"
click at [283, 161] on textarea "Description of Cargo *" at bounding box center [322, 164] width 191 height 32
click at [333, 164] on textarea "Description of Cargo *" at bounding box center [322, 164] width 191 height 32
paste textarea "1.788,757"
click at [332, 153] on textarea "1.788,757" at bounding box center [322, 164] width 191 height 32
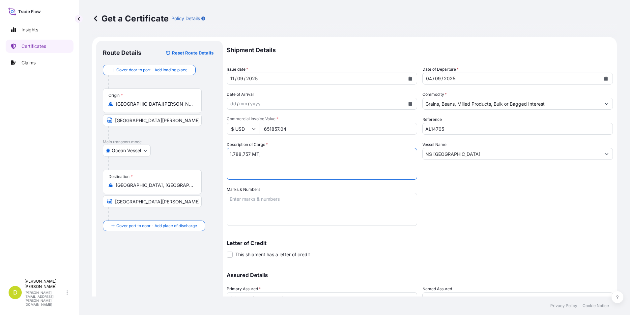
click at [281, 158] on textarea "1.788,757 MT," at bounding box center [322, 164] width 191 height 32
click at [281, 153] on textarea "1.788,757 MT," at bounding box center [322, 164] width 191 height 32
paste textarea "U.S SOYBEAN MEAL, IN BULK"
click at [330, 153] on textarea "1.788,757 MT, U.S SOYBEAN MEAL, IN BULK" at bounding box center [322, 164] width 191 height 32
click at [347, 155] on textarea "1.788,757 MT, U.S SOYBEAN MEAL, IN BULK, B/L" at bounding box center [322, 164] width 191 height 32
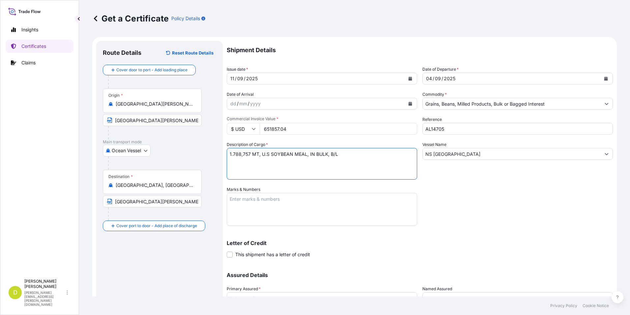
paste textarea "Set No. 30"
type textarea "1.788,757 MT, U.S SOYBEAN MEAL, IN BULK, B/L Set No. 30, B/L DATED: [DATE]"
click at [321, 200] on textarea "Marks & Numbers" at bounding box center [322, 209] width 191 height 33
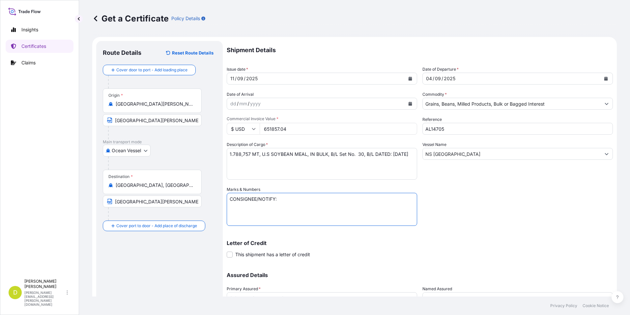
click at [263, 209] on textarea "CONSIGNEE/NOTIFY:" at bounding box center [322, 209] width 191 height 33
paste textarea "SEABOARD OVERSEAS [GEOGRAPHIC_DATA] S.A.S., [STREET_ADDRESS], NIT 900.219.353-1"
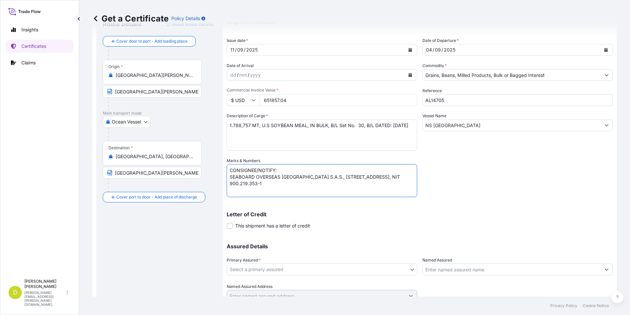
scroll to position [56, 0]
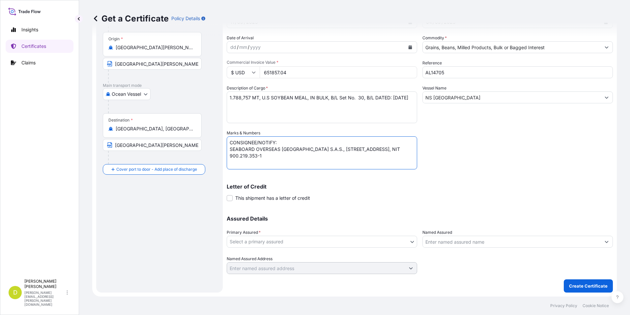
type textarea "CONSIGNEE/NOTIFY: SEABOARD OVERSEAS [GEOGRAPHIC_DATA] S.A.S., [STREET_ADDRESS],…"
click at [358, 239] on body "Insights Certificates Claims D [PERSON_NAME] [PERSON_NAME][EMAIL_ADDRESS][PERSO…" at bounding box center [315, 157] width 630 height 315
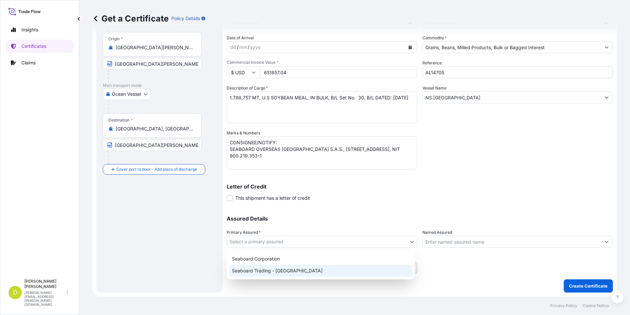
click at [361, 268] on div "Seaboard Trading - [GEOGRAPHIC_DATA]" at bounding box center [320, 270] width 183 height 12
select select "31639"
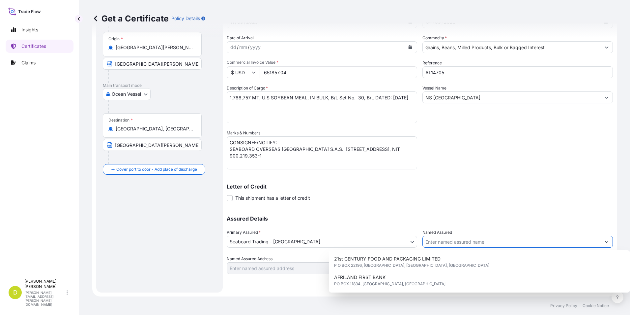
click at [473, 242] on input "Named Assured" at bounding box center [512, 241] width 178 height 12
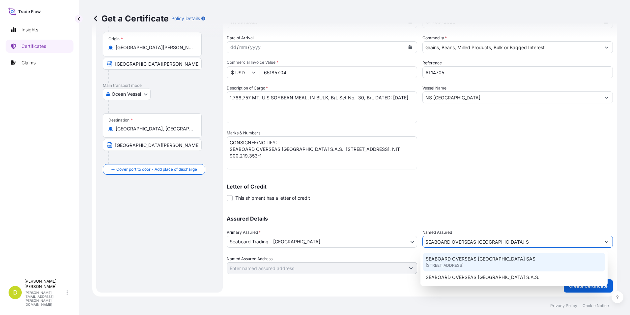
click at [474, 260] on span "SEABOARD OVERSEAS [GEOGRAPHIC_DATA] SAS" at bounding box center [481, 258] width 110 height 7
type input "SEABOARD OVERSEAS [GEOGRAPHIC_DATA] SAS"
type input "CARRERA 11 NO 77A-49 OF.902"
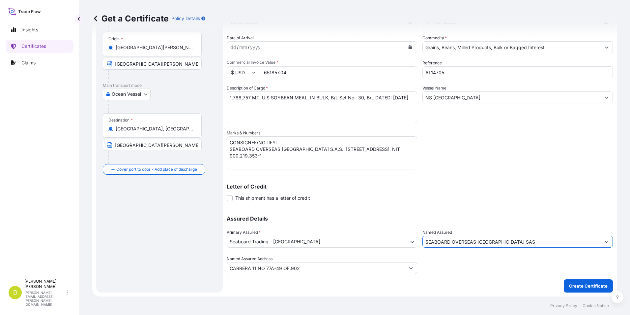
type input "SEABOARD OVERSEAS [GEOGRAPHIC_DATA] SAS"
click at [585, 290] on button "Create Certificate" at bounding box center [588, 285] width 49 height 13
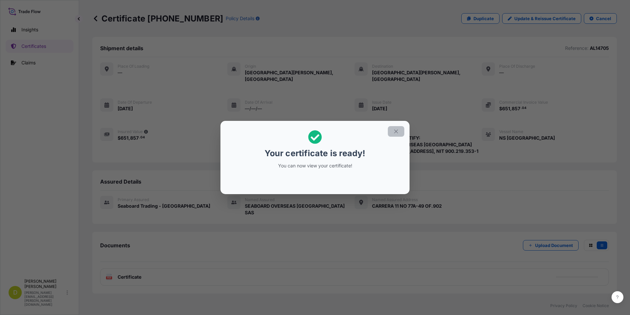
click at [394, 130] on icon "button" at bounding box center [396, 131] width 6 height 6
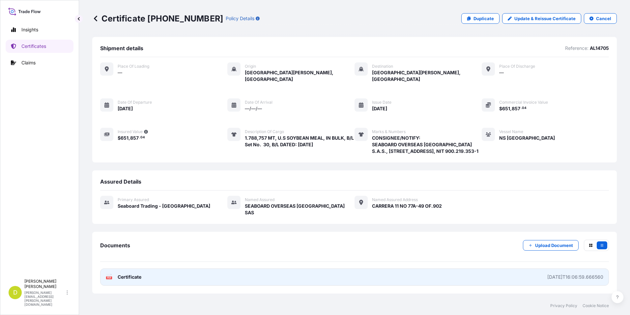
click at [328, 269] on link "PDF Certificate [DATE]T16:06:59.666560" at bounding box center [354, 276] width 509 height 17
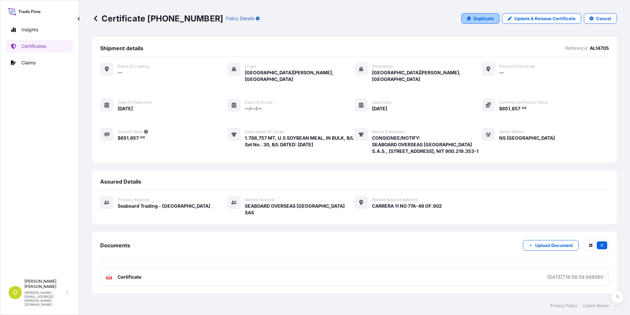
click at [490, 17] on p "Duplicate" at bounding box center [484, 18] width 20 height 7
select select "Ocean Vessel"
select select "31639"
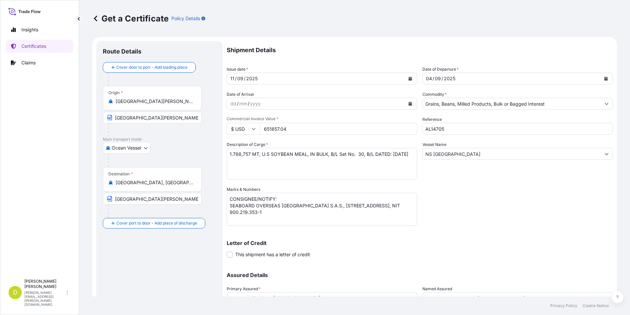
drag, startPoint x: 249, startPoint y: 157, endPoint x: 245, endPoint y: 155, distance: 4.2
click at [249, 157] on textarea "1.788,757 MT, U.S SOYBEAN MEAL, IN BULK, B/L Set No. 30, B/L DATED: [DATE]" at bounding box center [322, 164] width 191 height 32
drag, startPoint x: 250, startPoint y: 153, endPoint x: 213, endPoint y: 153, distance: 36.9
click at [213, 153] on form "Route Details Cover door to port - Add loading place Place of loading Road / [G…" at bounding box center [354, 194] width 525 height 315
click at [230, 156] on textarea "1.788,757 MT, U.S SOYBEAN MEAL, IN BULK, B/L Set No. 30, B/L DATED: [DATE]" at bounding box center [322, 164] width 191 height 32
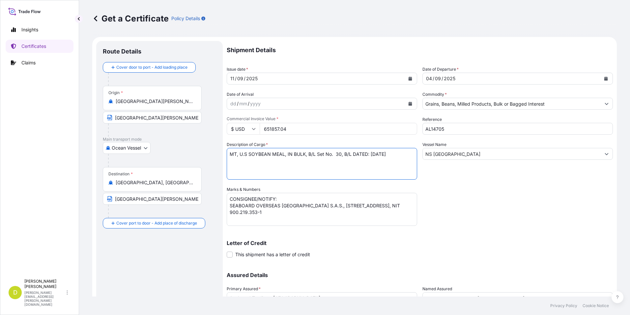
click at [231, 153] on textarea "1.788,757 MT, U.S SOYBEAN MEAL, IN BULK, B/L Set No. 30, B/L DATED: [DATE]" at bounding box center [322, 164] width 191 height 32
paste textarea "2.000,000"
drag, startPoint x: 233, startPoint y: 152, endPoint x: 230, endPoint y: 163, distance: 11.8
click at [233, 152] on textarea "1.788,757 MT, U.S SOYBEAN MEAL, IN BULK, B/L Set No. 30, B/L DATED: [DATE]" at bounding box center [322, 164] width 191 height 32
click at [231, 165] on textarea "1.788,757 MT, U.S SOYBEAN MEAL, IN BULK, B/L Set No. 30, B/L DATED: [DATE]" at bounding box center [322, 164] width 191 height 32
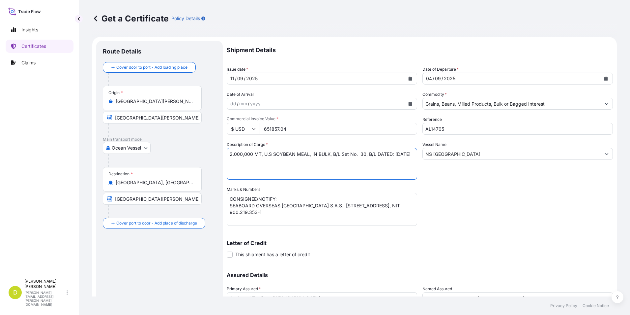
click at [231, 166] on textarea "1.788,757 MT, U.S SOYBEAN MEAL, IN BULK, B/L Set No. 30, B/L DATED: [DATE]" at bounding box center [322, 164] width 191 height 32
click at [288, 162] on textarea "1.788,757 MT, U.S SOYBEAN MEAL, IN BULK, B/L Set No. 30, B/L DATED: [DATE]" at bounding box center [322, 164] width 191 height 32
paste textarea "1.076,795"
drag, startPoint x: 258, startPoint y: 153, endPoint x: 288, endPoint y: 159, distance: 30.8
click at [288, 159] on textarea "1.788,757 MT, U.S SOYBEAN MEAL, IN BULK, B/L Set No. 30, B/L DATED: [DATE]" at bounding box center [322, 164] width 191 height 32
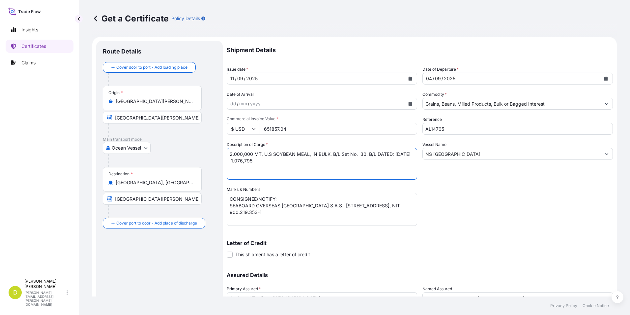
click at [280, 167] on textarea "1.788,757 MT, U.S SOYBEAN MEAL, IN BULK, B/L Set No. 30, B/L DATED: [DATE]" at bounding box center [322, 164] width 191 height 32
paste textarea "MT, U.S SOYBEAN MEAL, IN BULK, B/L Set No. 30, B/L DATED: [DATE]"
click at [262, 159] on textarea "1.788,757 MT, U.S SOYBEAN MEAL, IN BULK, B/L Set No. 30, B/L DATED: [DATE]" at bounding box center [322, 164] width 191 height 32
click at [261, 176] on textarea "1.788,757 MT, U.S SOYBEAN MEAL, IN BULK, B/L Set No. 30, B/L DATED: [DATE]" at bounding box center [322, 164] width 191 height 32
click at [362, 166] on textarea "1.788,757 MT, U.S SOYBEAN MEAL, IN BULK, B/L Set No. 30, B/L DATED: [DATE]" at bounding box center [322, 164] width 191 height 32
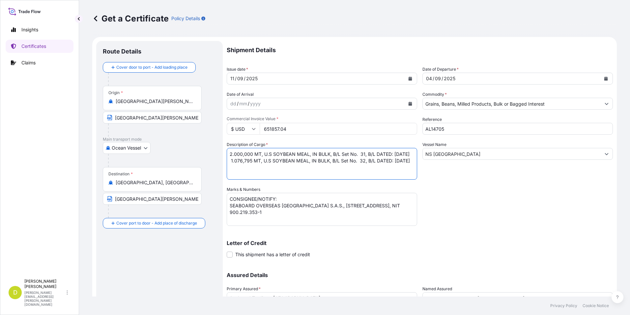
click at [392, 202] on textarea "CONSIGNEE/NOTIFY: SEABOARD OVERSEAS [GEOGRAPHIC_DATA] S.A.S., [STREET_ADDRESS],…" at bounding box center [322, 209] width 191 height 33
click at [363, 154] on textarea "1.788,757 MT, U.S SOYBEAN MEAL, IN BULK, B/L Set No. 30, B/L DATED: [DATE]" at bounding box center [322, 164] width 191 height 32
type textarea "2.000,000 MT, U.S SOYBEAN MEAL, IN BULK, B/L Set No. 31, B/L DATED: [DATE] 1.07…"
click at [430, 79] on div "04" at bounding box center [429, 79] width 7 height 8
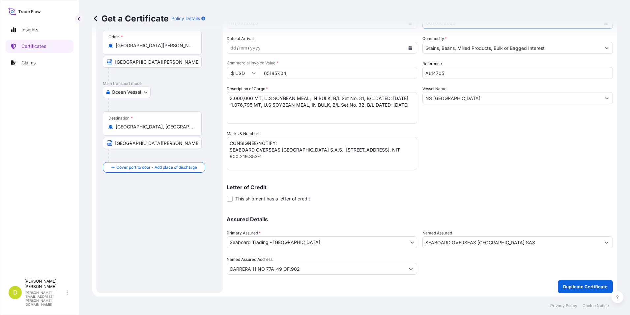
scroll to position [56, 0]
click at [295, 73] on input "651857.04" at bounding box center [339, 72] width 158 height 12
click at [300, 73] on input "651857.04" at bounding box center [339, 72] width 158 height 12
click at [280, 73] on input "1121241.56" at bounding box center [339, 72] width 158 height 12
type input "1121242.56"
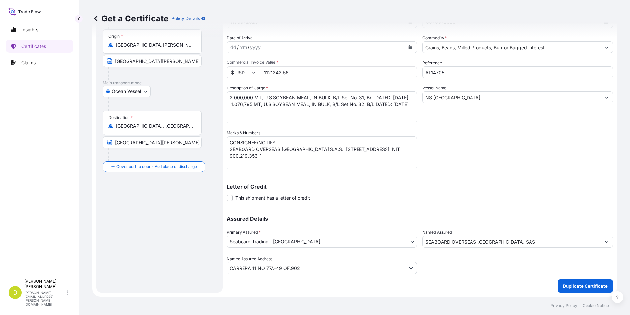
click at [342, 111] on textarea "1.788,757 MT, U.S SOYBEAN MEAL, IN BULK, B/L Set No. 30, B/L DATED: [DATE]" at bounding box center [322, 107] width 191 height 32
click at [301, 74] on input "1121242.56" at bounding box center [339, 72] width 158 height 12
click at [311, 110] on textarea "1.788,757 MT, U.S SOYBEAN MEAL, IN BULK, B/L Set No. 30, B/L DATED: [DATE]" at bounding box center [322, 107] width 191 height 32
click at [582, 288] on p "Duplicate Certificate" at bounding box center [585, 285] width 45 height 7
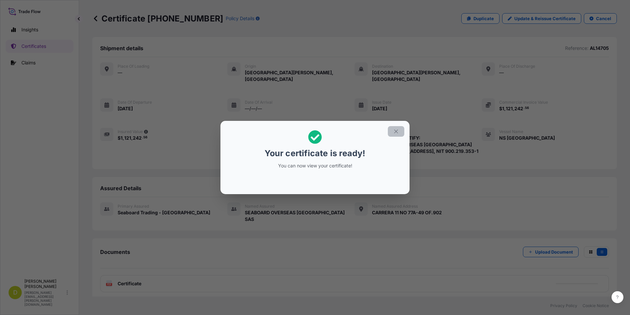
click at [396, 133] on icon "button" at bounding box center [396, 131] width 6 height 6
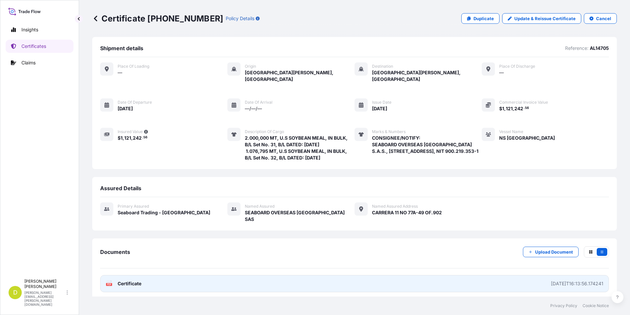
click at [508, 288] on link "PDF Certificate [DATE]T16:13:56.174241" at bounding box center [354, 283] width 509 height 17
